Goal: Task Accomplishment & Management: Manage account settings

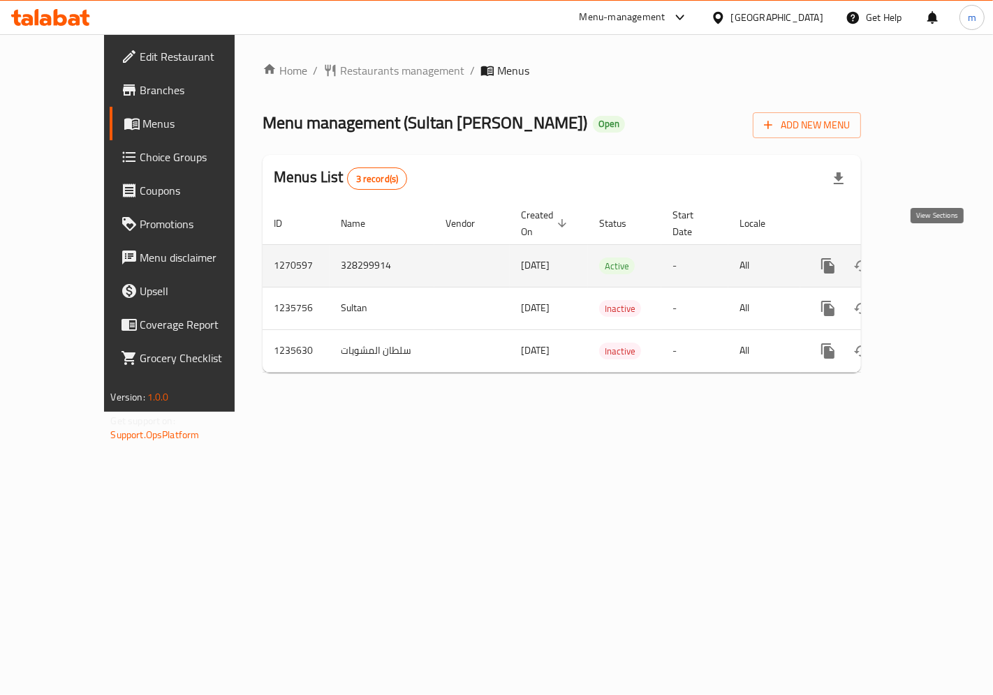
click at [935, 260] on icon "enhanced table" at bounding box center [928, 266] width 13 height 13
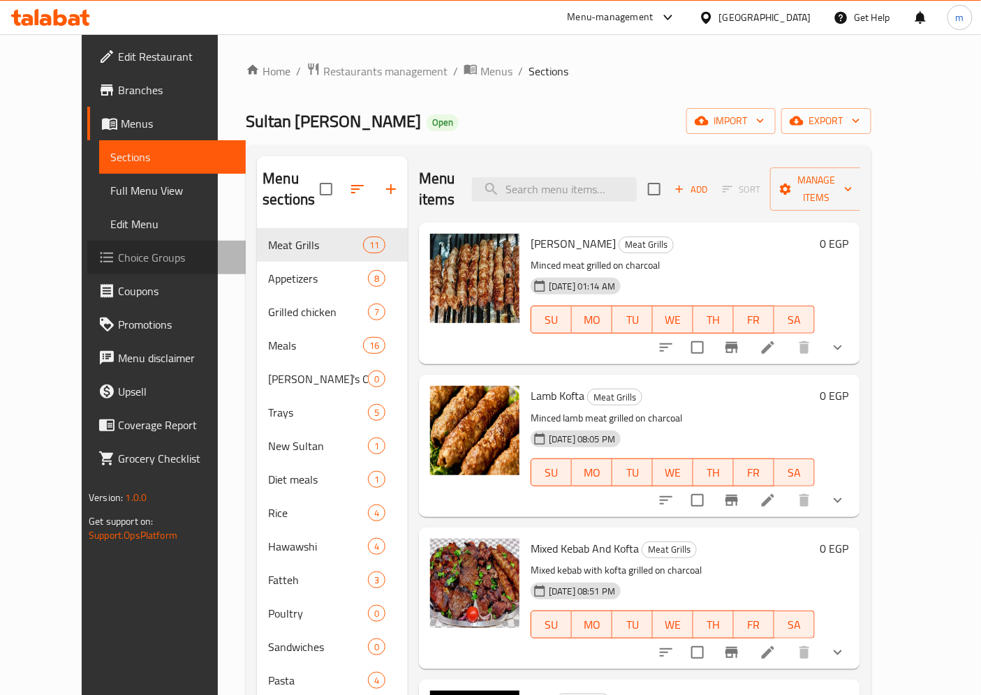
click at [118, 257] on span "Choice Groups" at bounding box center [176, 257] width 117 height 17
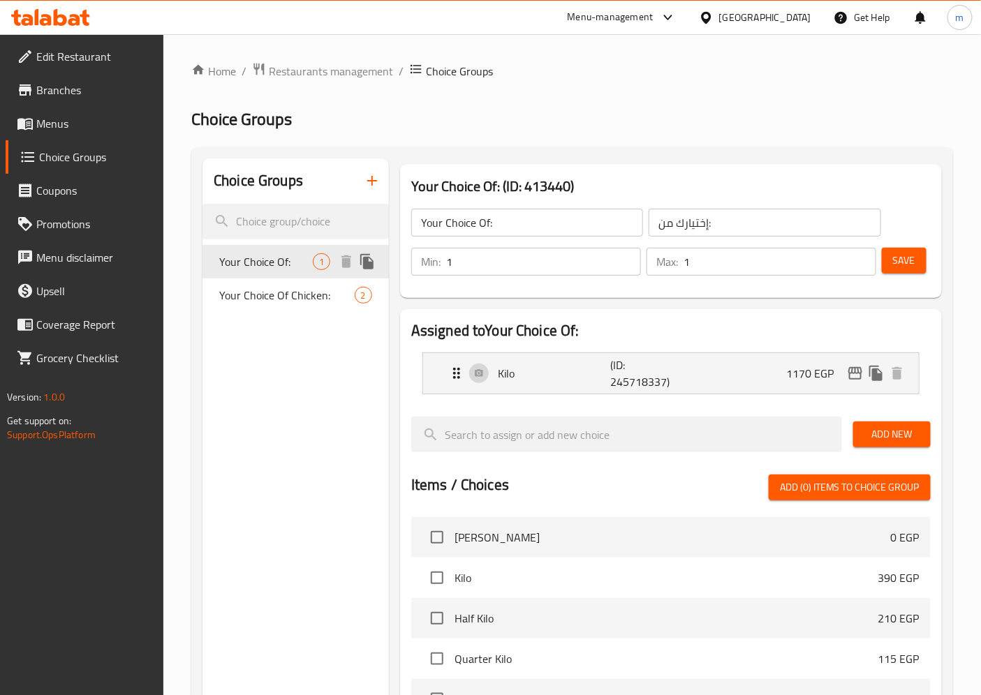
click at [282, 254] on span "Your Choice Of:" at bounding box center [266, 261] width 94 height 17
click at [309, 302] on span "Your Choice Of Chicken:" at bounding box center [268, 305] width 98 height 34
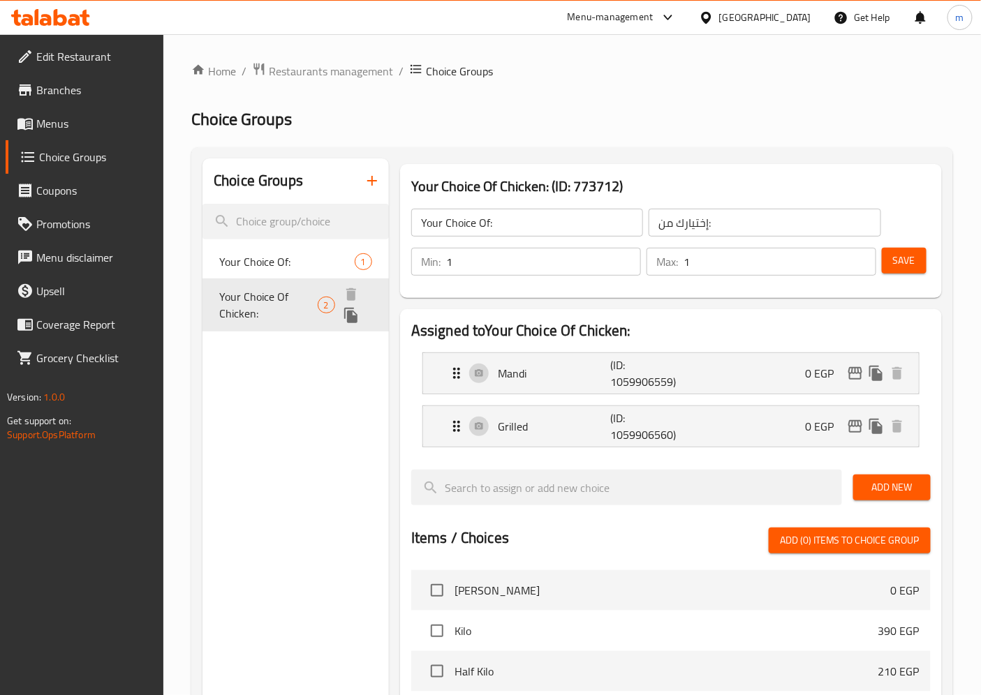
type input "Your Choice Of Chicken:"
type input "اختيارك من الفراخ:"
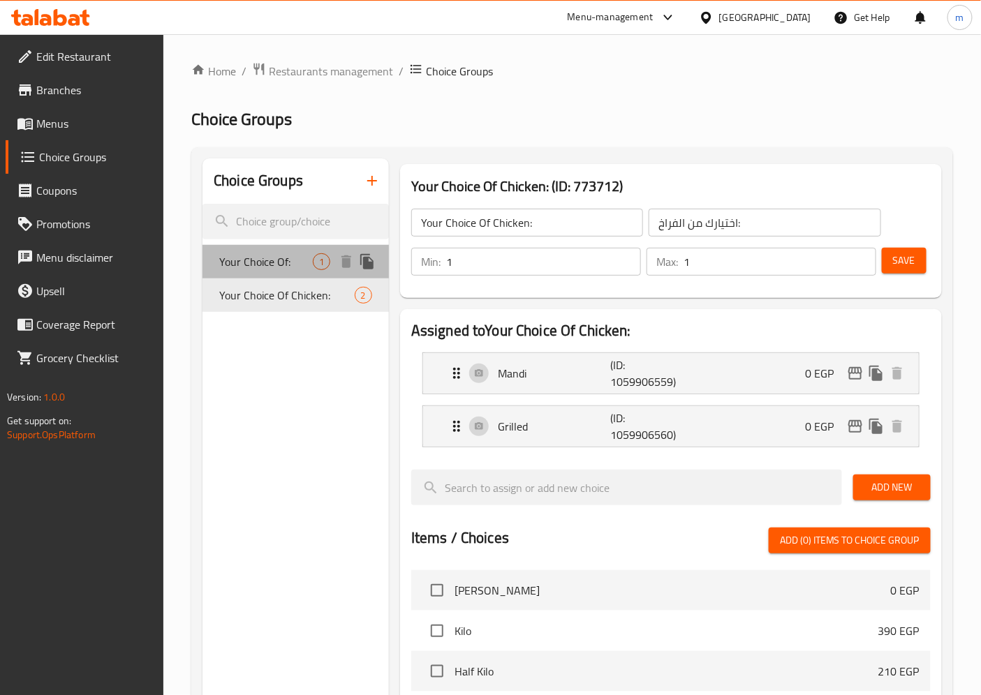
click at [280, 264] on span "Your Choice Of:" at bounding box center [266, 261] width 94 height 17
type input "Your Choice Of:"
type input "إختيارك من:"
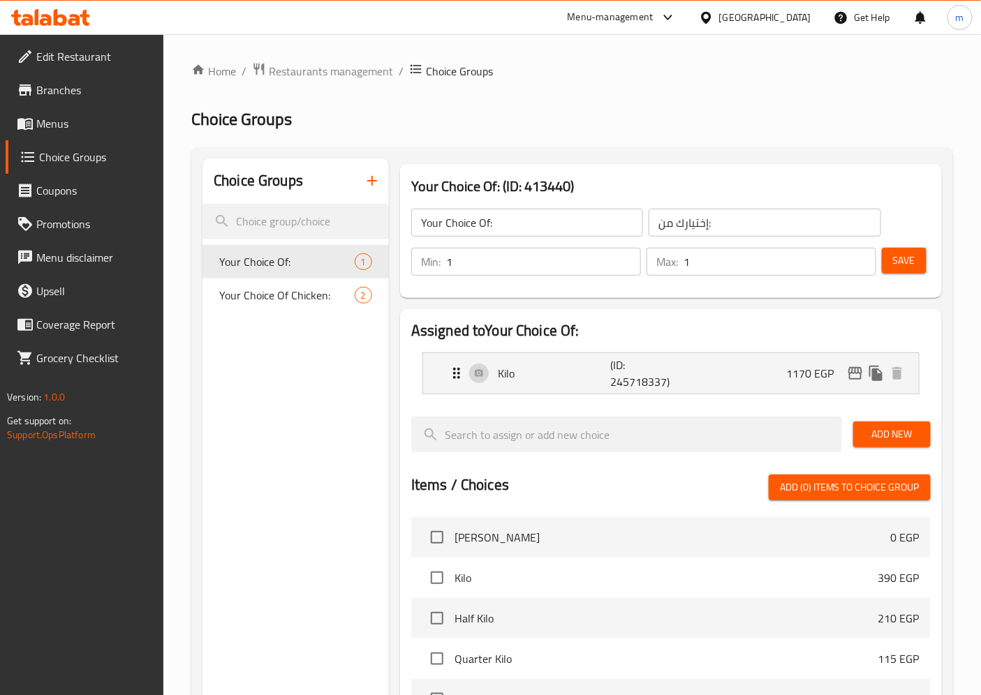
click at [91, 117] on span "Menus" at bounding box center [94, 123] width 117 height 17
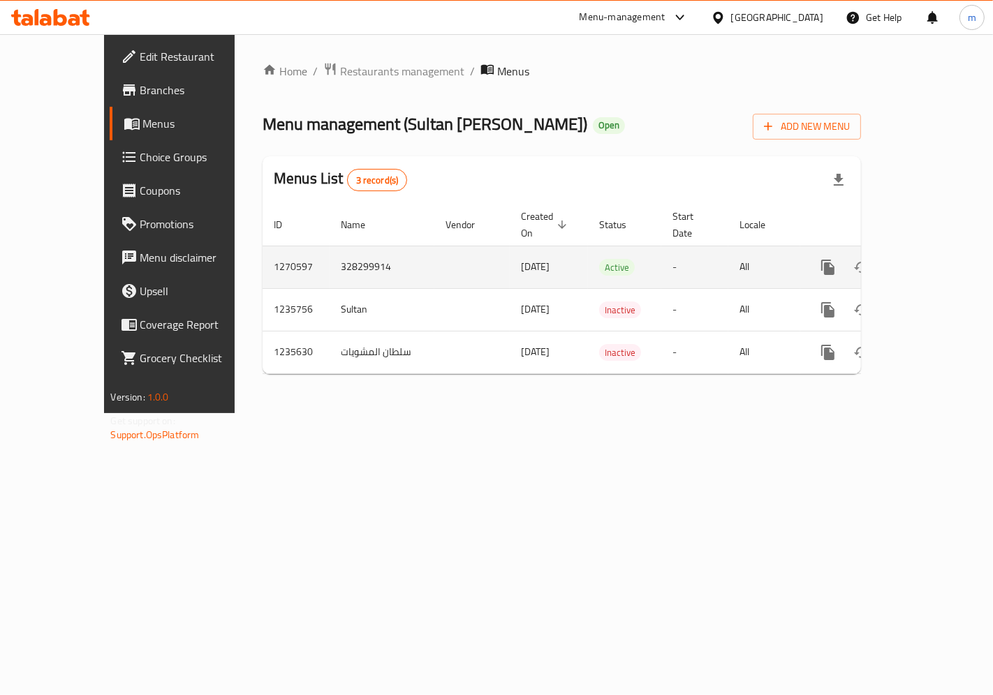
click at [931, 259] on icon "enhanced table" at bounding box center [928, 267] width 17 height 17
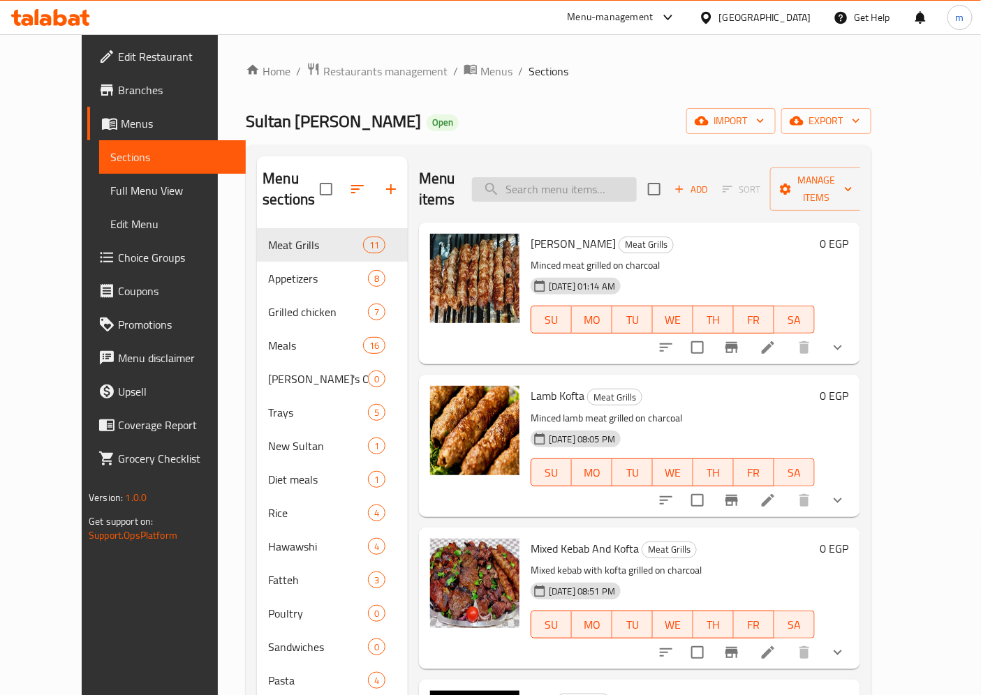
click at [594, 177] on input "search" at bounding box center [554, 189] width 165 height 24
paste input "Mixed Mahshi"
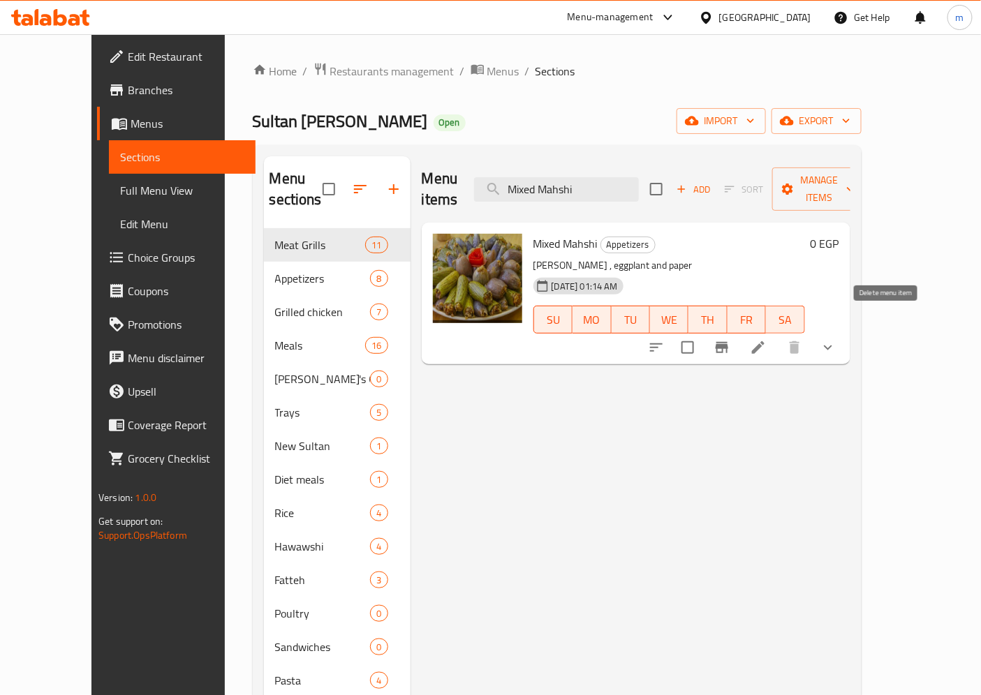
type input "Mixed Mahshi"
click at [765, 341] on icon at bounding box center [758, 347] width 13 height 13
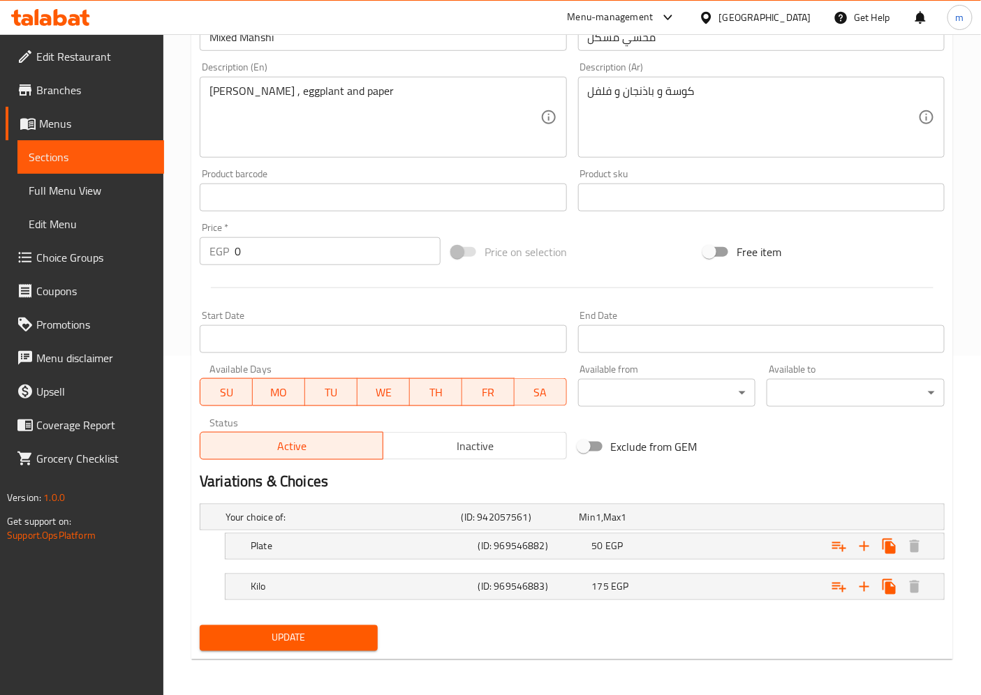
scroll to position [342, 0]
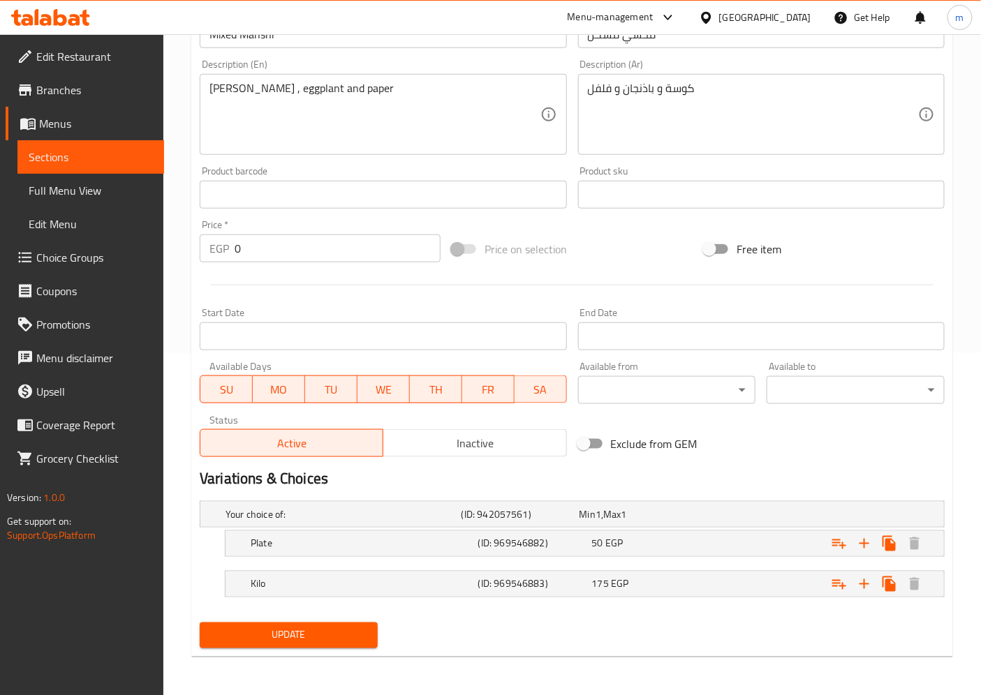
click at [84, 265] on span "Choice Groups" at bounding box center [94, 257] width 117 height 17
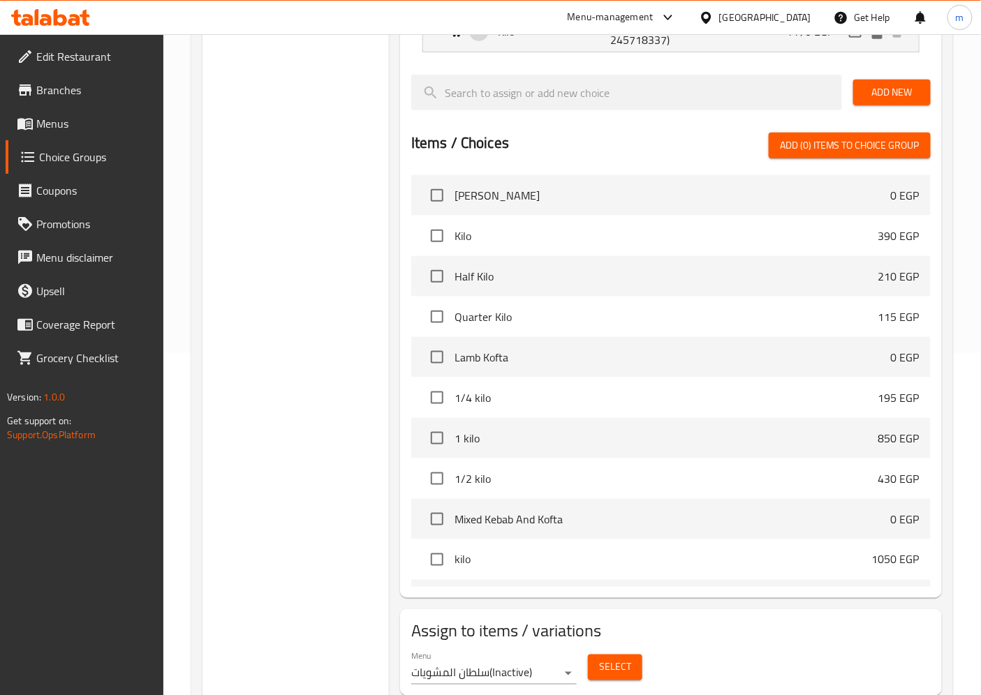
scroll to position [198, 0]
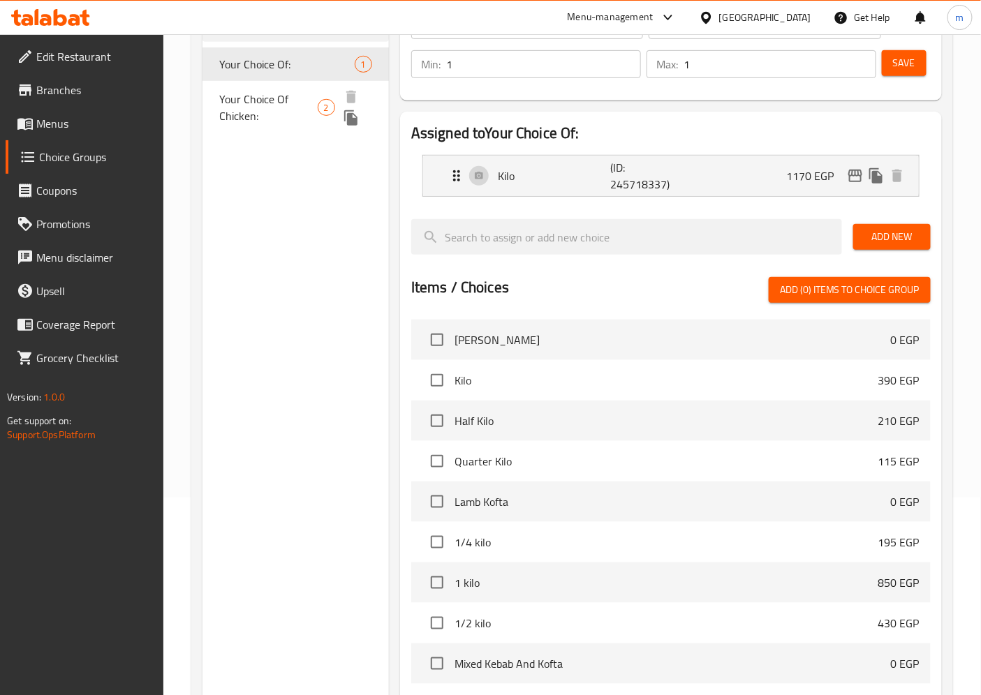
click at [277, 84] on div "Your Choice Of Chicken: 2" at bounding box center [296, 107] width 186 height 53
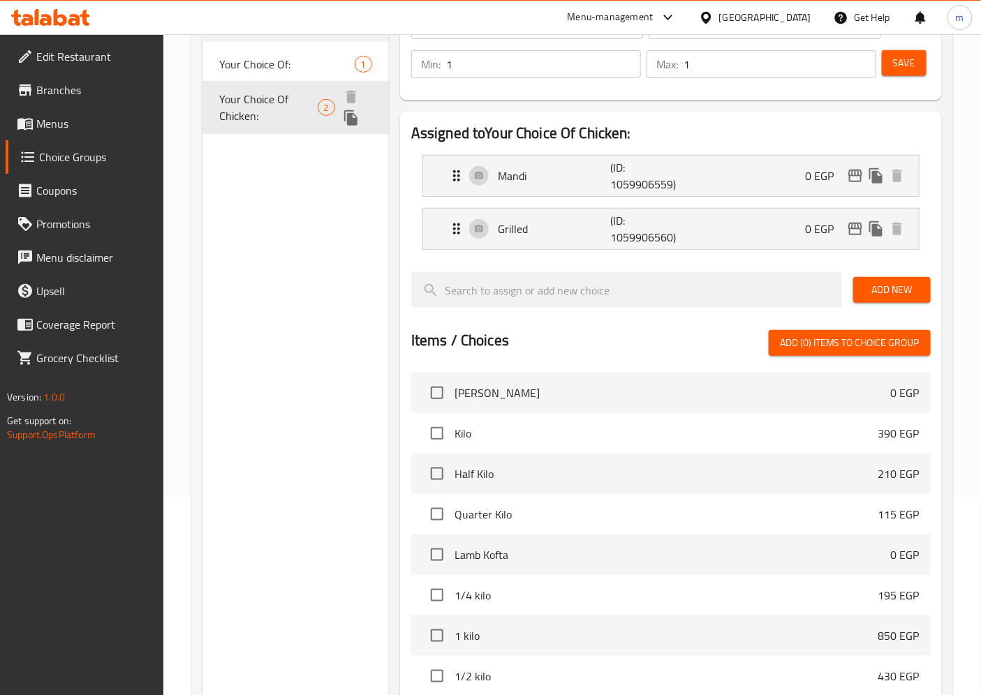
type input "Your Choice Of Chicken:"
type input "اختيارك من الفراخ:"
click at [274, 68] on span "Your Choice Of:" at bounding box center [286, 64] width 135 height 17
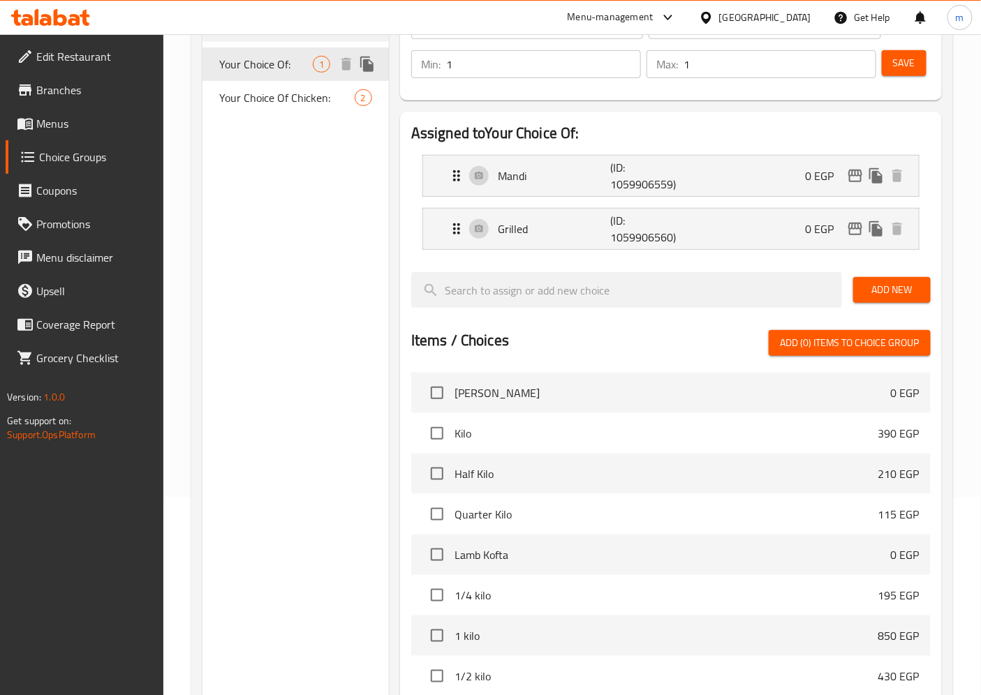
type input "Your Choice Of:"
type input "إختيارك من:"
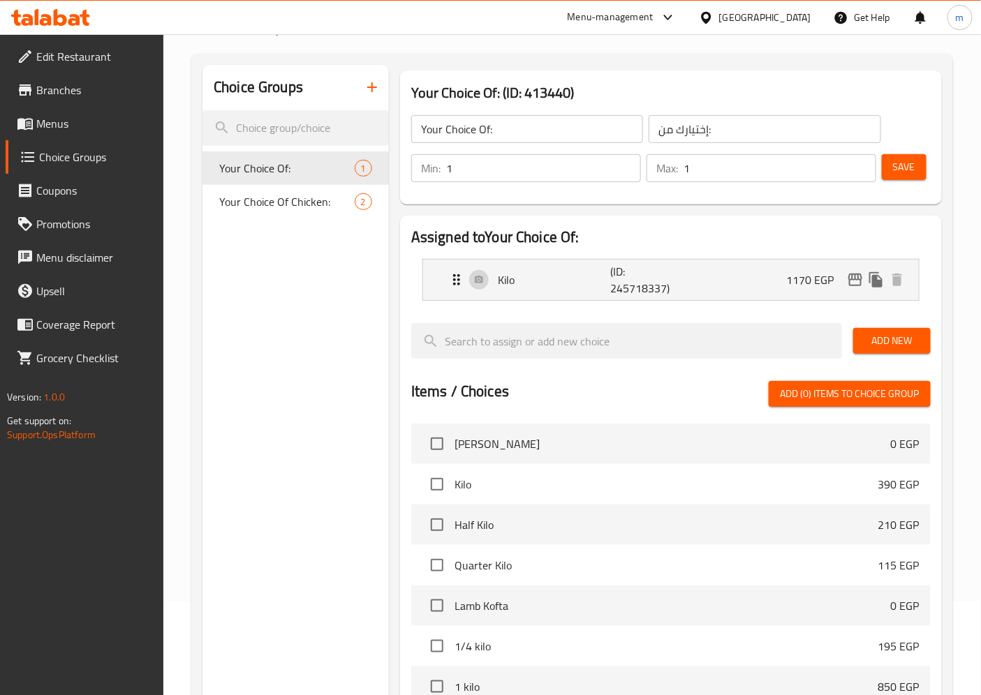
scroll to position [0, 0]
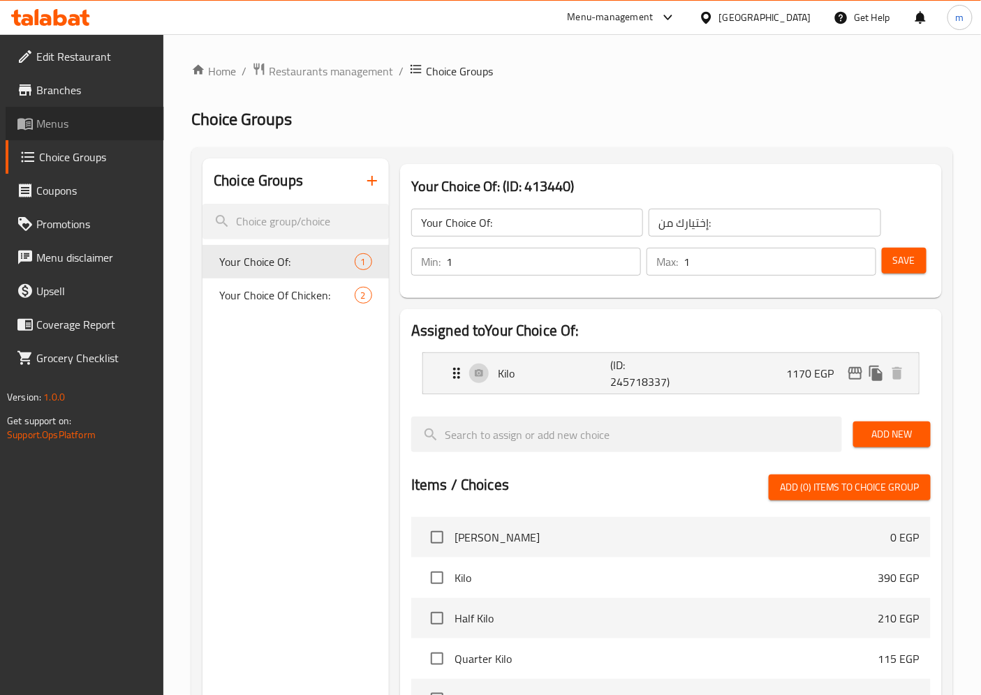
click at [64, 126] on span "Menus" at bounding box center [94, 123] width 117 height 17
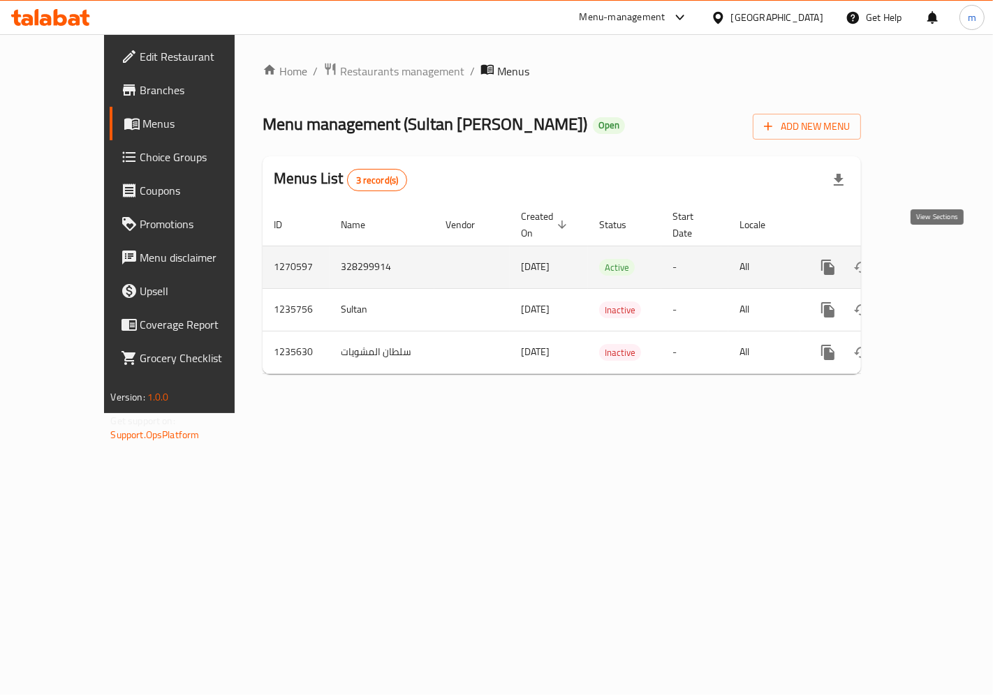
click at [941, 262] on link "enhanced table" at bounding box center [929, 268] width 34 height 34
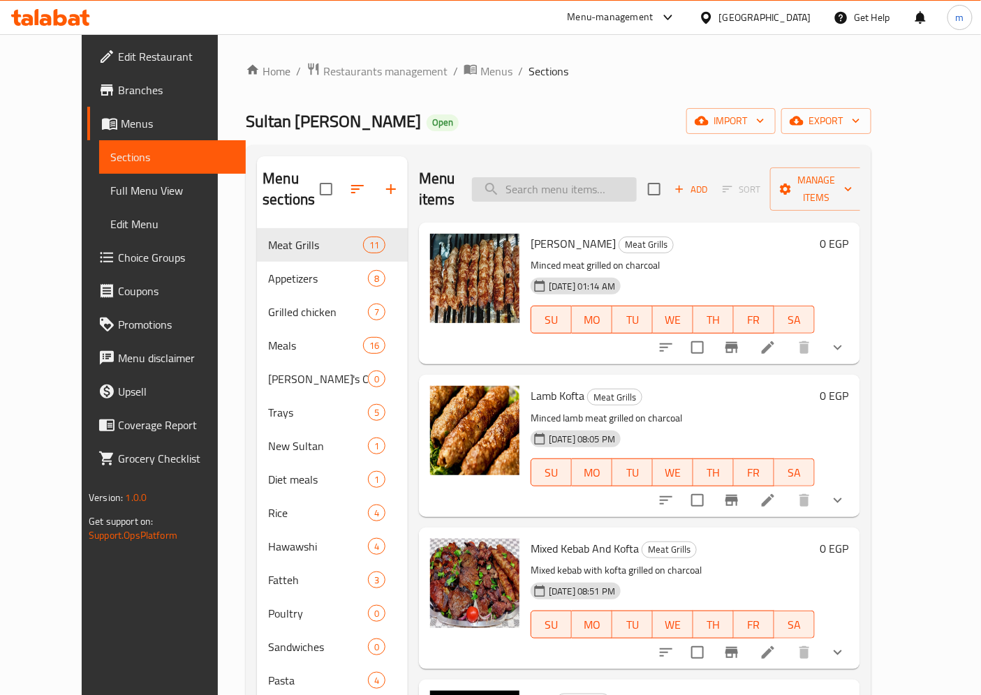
click at [594, 190] on input "search" at bounding box center [554, 189] width 165 height 24
paste input "Veal Kebab"
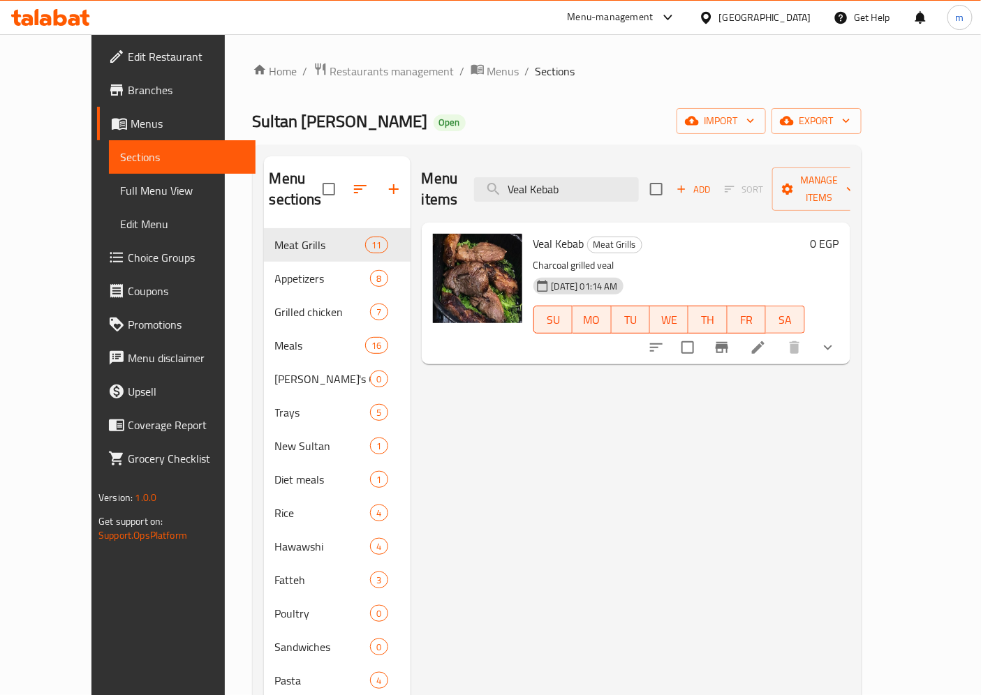
type input "Veal Kebab"
click at [778, 335] on li at bounding box center [758, 347] width 39 height 25
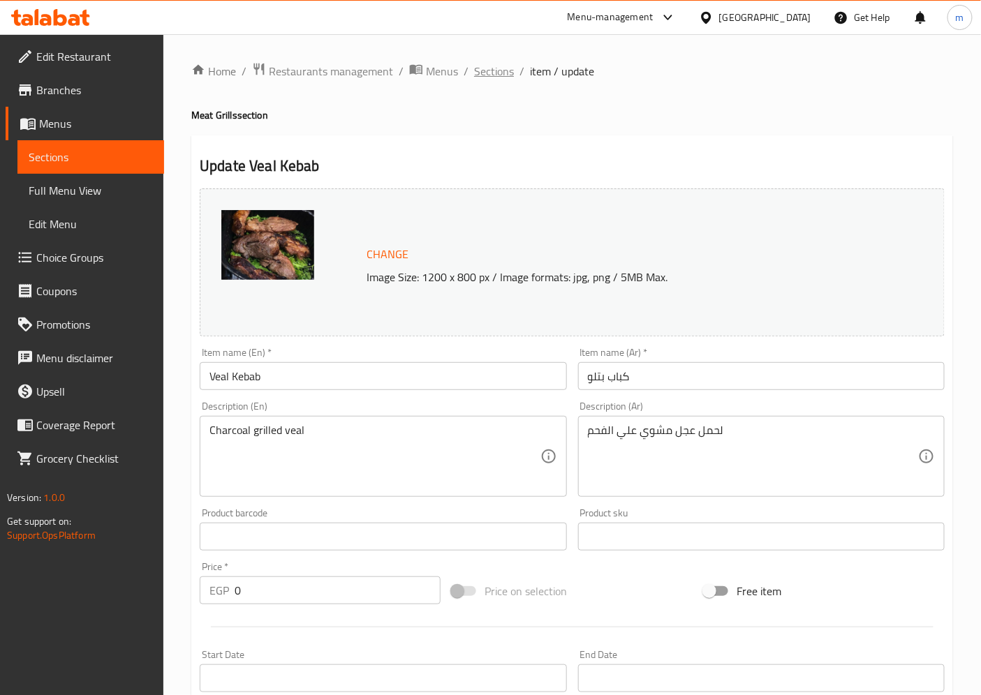
click at [477, 74] on span "Sections" at bounding box center [494, 71] width 40 height 17
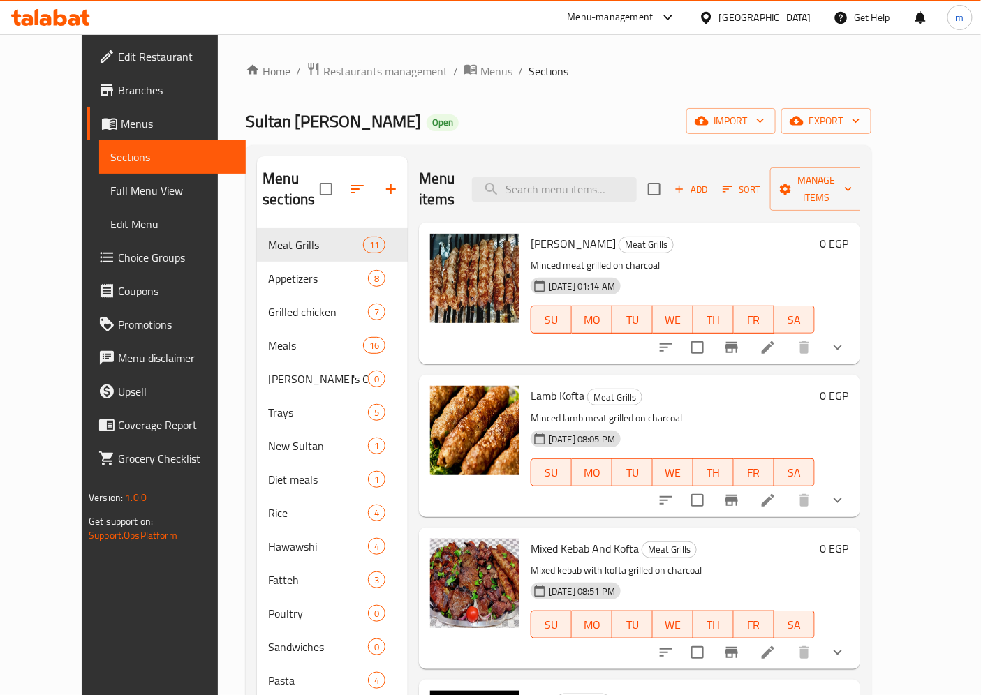
click at [582, 163] on div "Menu items Add Sort Manage items" at bounding box center [639, 189] width 441 height 66
click at [581, 177] on input "search" at bounding box center [554, 189] width 165 height 24
paste input "Grilled Chicken"
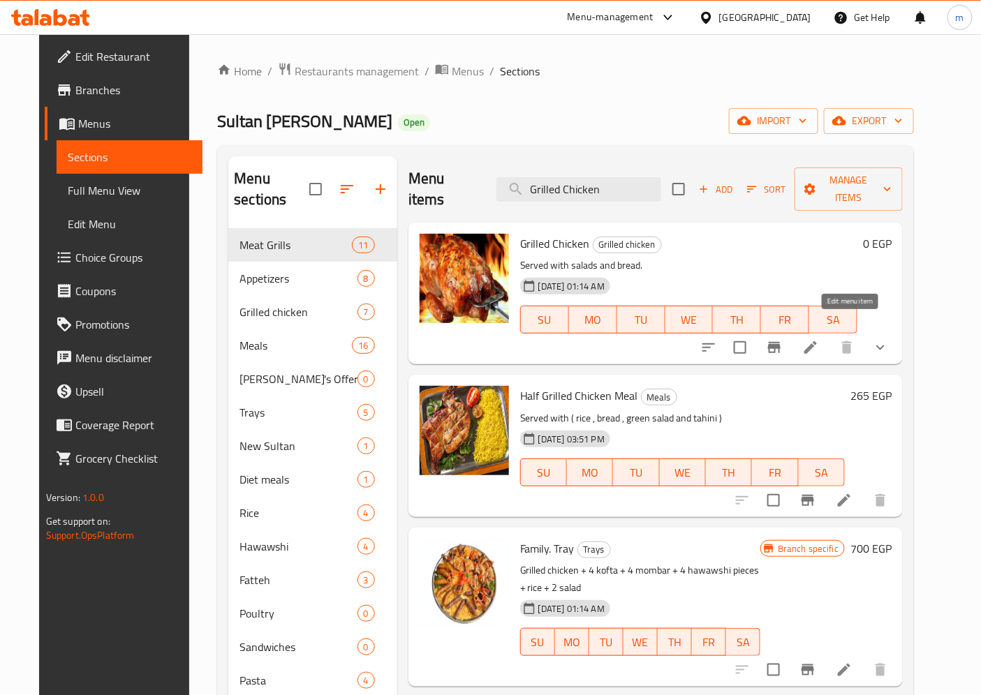
type input "Grilled Chicken"
click at [819, 339] on icon at bounding box center [810, 347] width 17 height 17
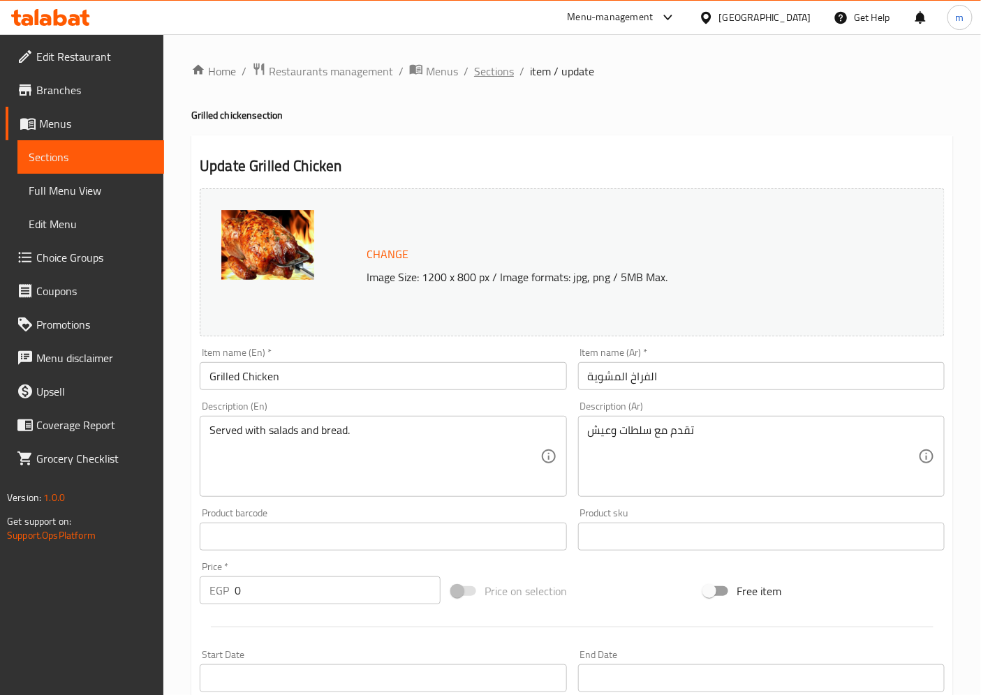
click at [503, 71] on span "Sections" at bounding box center [494, 71] width 40 height 17
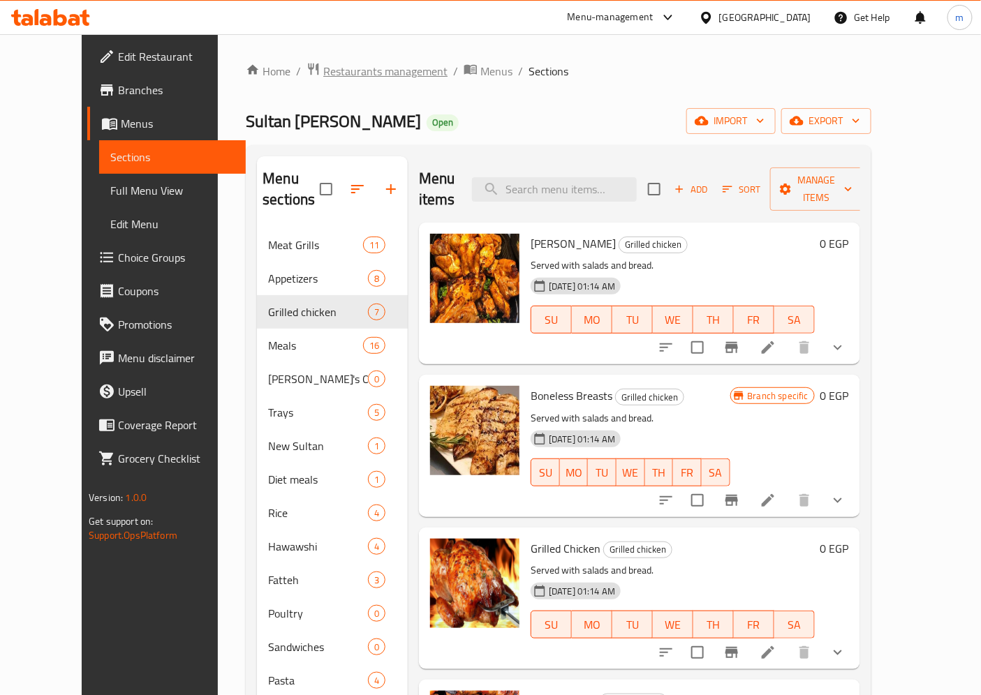
click at [366, 78] on span "Restaurants management" at bounding box center [385, 71] width 124 height 17
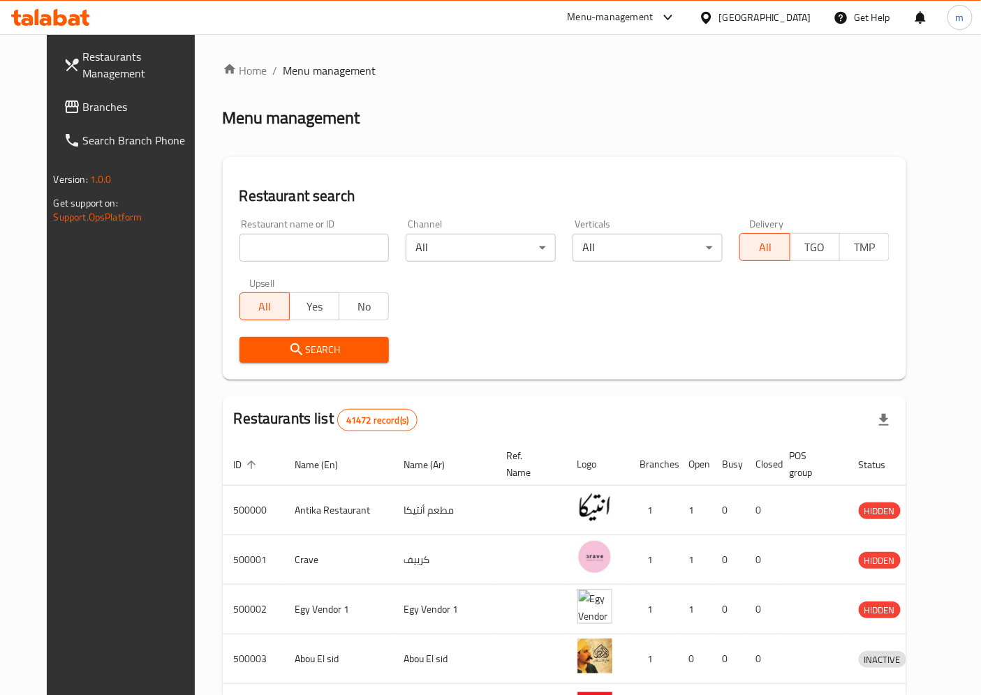
click at [83, 112] on span "Branches" at bounding box center [141, 106] width 117 height 17
